Goal: Task Accomplishment & Management: Manage account settings

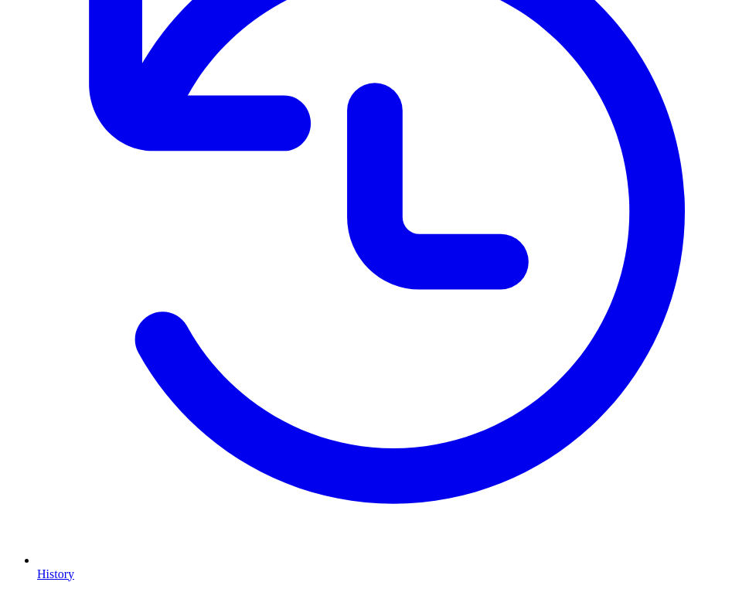
scroll to position [309, 0]
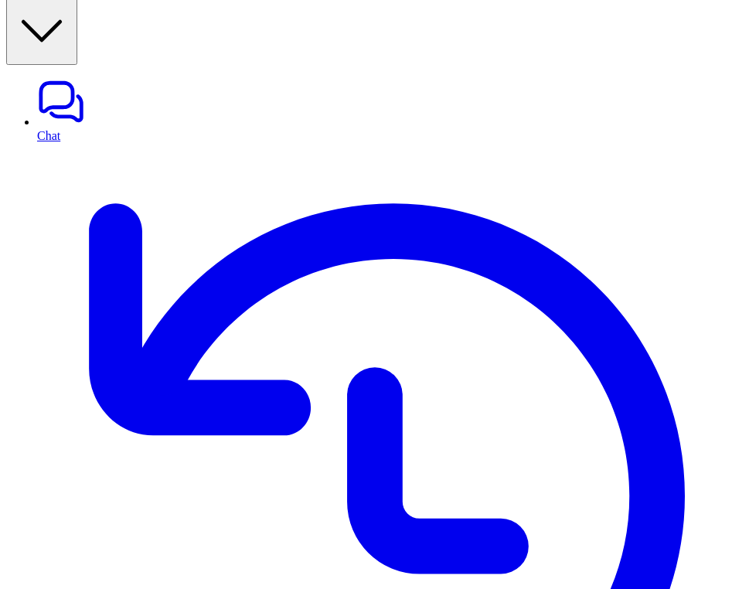
scroll to position [0, 0]
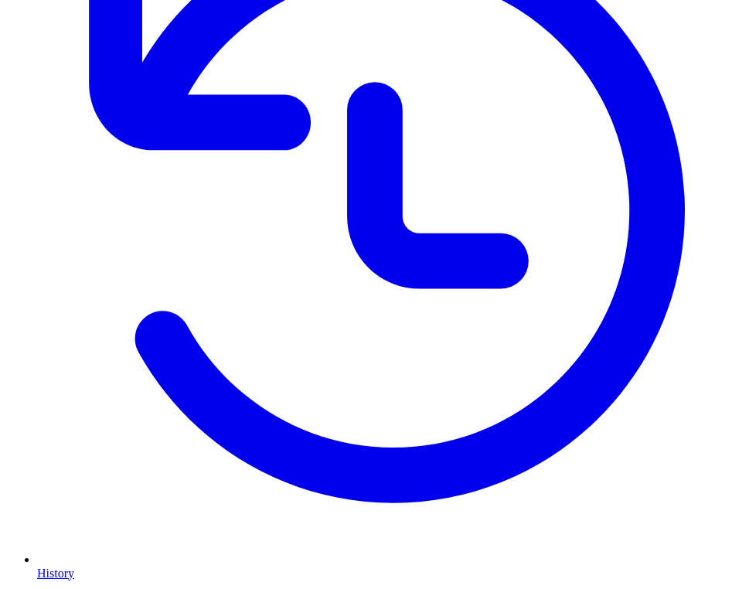
scroll to position [320, 0]
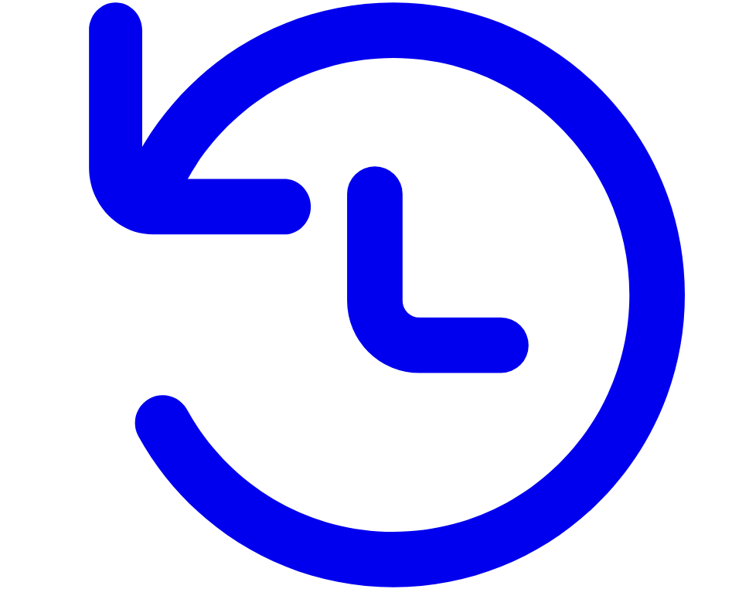
scroll to position [0, 0]
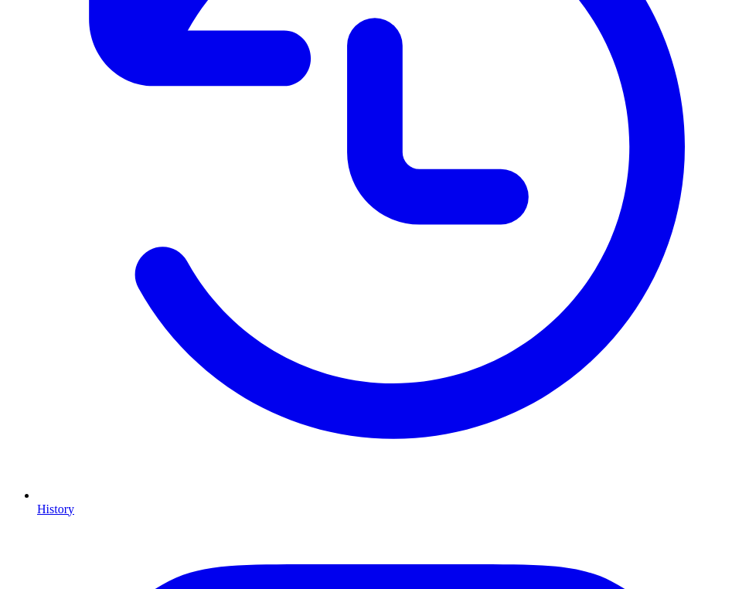
scroll to position [371, 0]
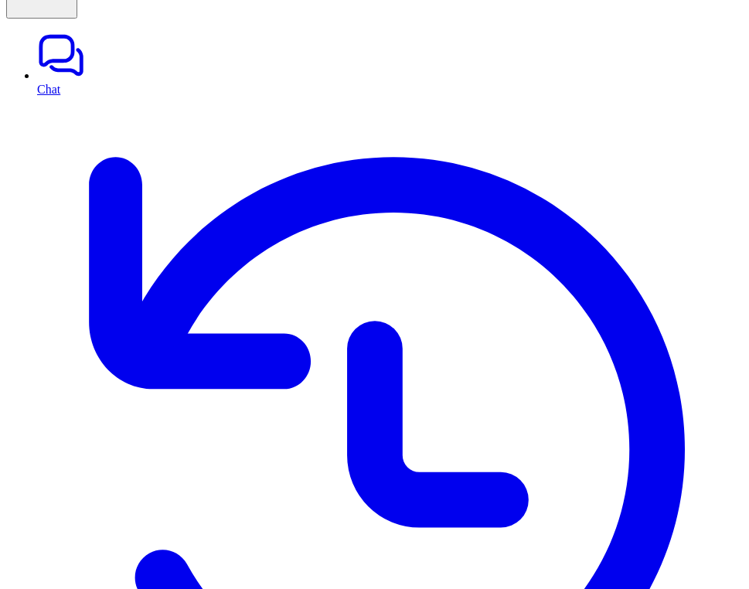
scroll to position [0, 0]
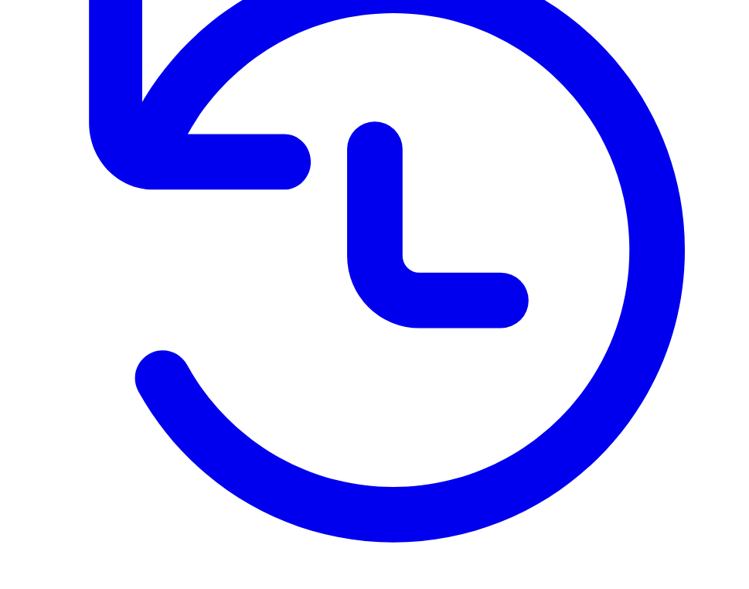
scroll to position [284, 0]
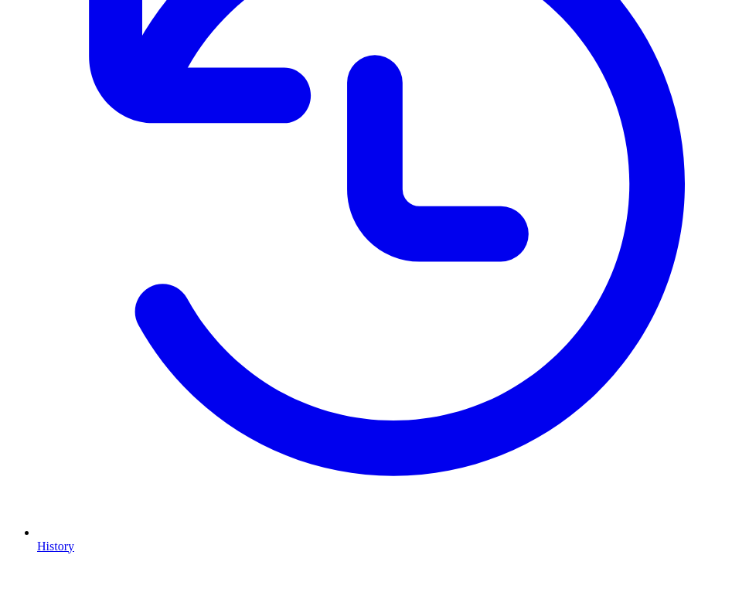
scroll to position [399, 0]
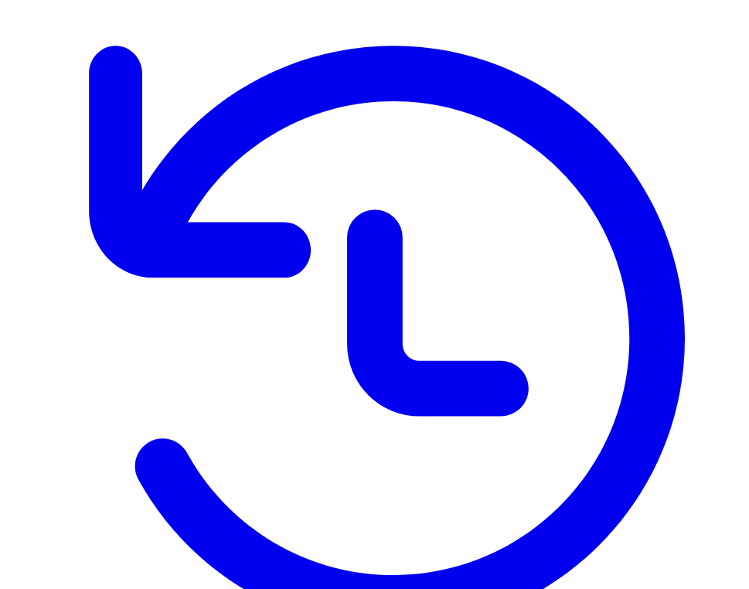
scroll to position [38, 0]
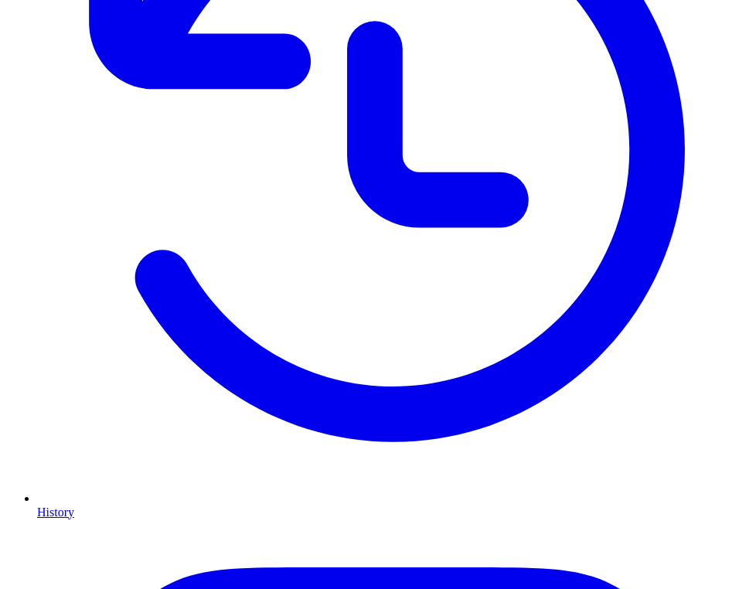
scroll to position [377, 0]
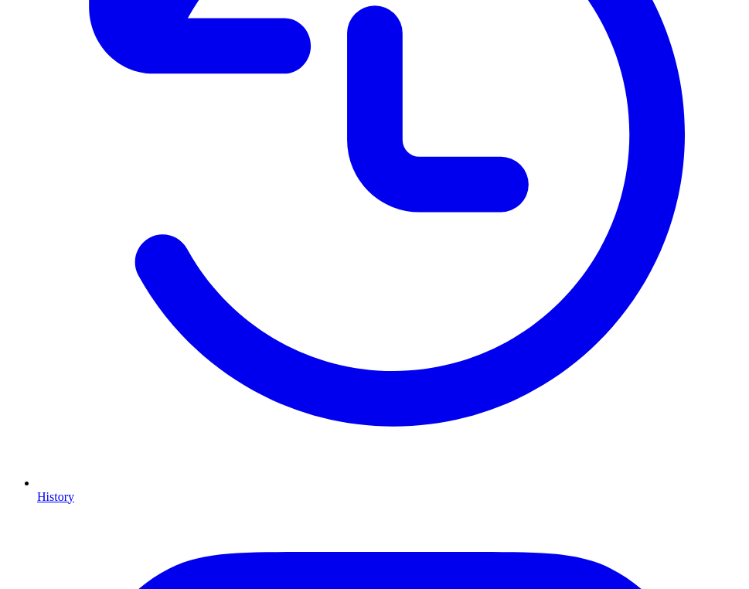
scroll to position [390, 0]
